Goal: Task Accomplishment & Management: Manage account settings

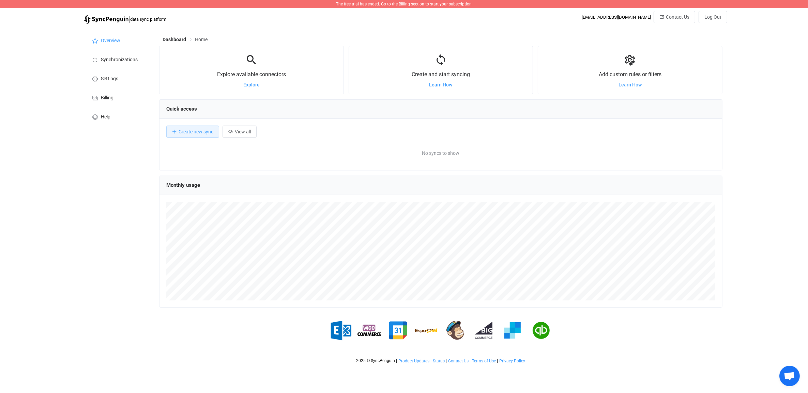
scroll to position [132, 563]
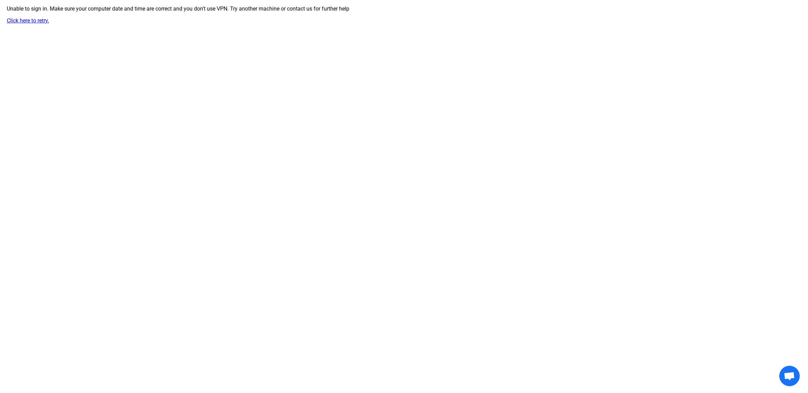
click at [24, 21] on link "Click here to retry." at bounding box center [28, 20] width 42 height 6
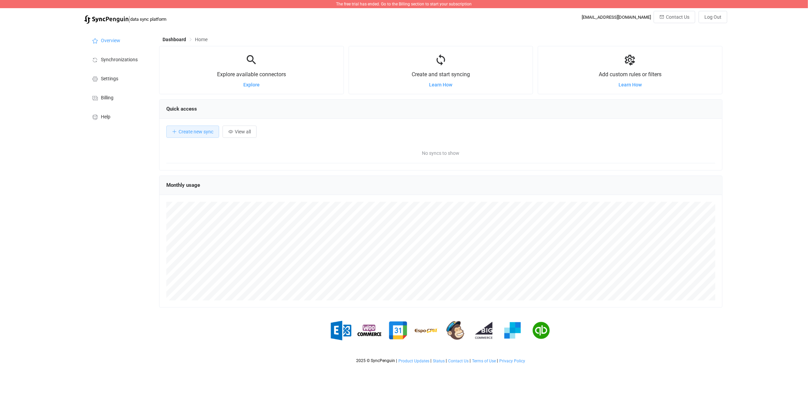
scroll to position [132, 563]
click at [718, 19] on span "Log Out" at bounding box center [712, 16] width 17 height 5
